Goal: Use online tool/utility: Utilize a website feature to perform a specific function

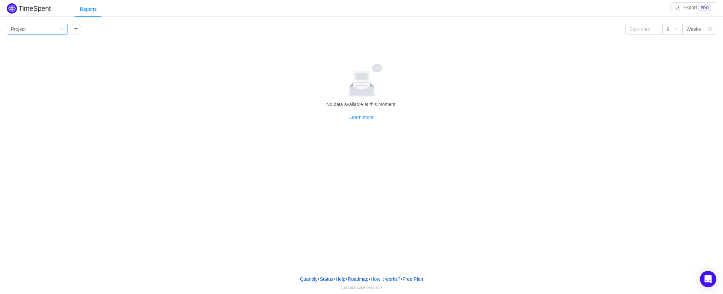
click at [63, 29] on icon "icon: down" at bounding box center [62, 29] width 4 height 4
click at [38, 86] on li "Person" at bounding box center [37, 85] width 61 height 11
click at [76, 30] on button "button" at bounding box center [75, 29] width 11 height 11
click at [126, 26] on div "Group by" at bounding box center [100, 29] width 61 height 11
click at [147, 29] on button "button" at bounding box center [150, 29] width 11 height 11
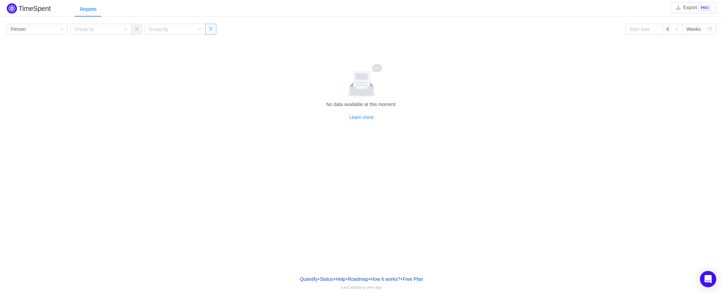
click at [209, 30] on button "button" at bounding box center [210, 29] width 11 height 11
click at [136, 28] on button "button" at bounding box center [136, 29] width 11 height 11
click at [55, 31] on div "Group by Person" at bounding box center [35, 29] width 48 height 10
click at [40, 86] on li "Person" at bounding box center [37, 85] width 61 height 11
